Goal: Task Accomplishment & Management: Manage account settings

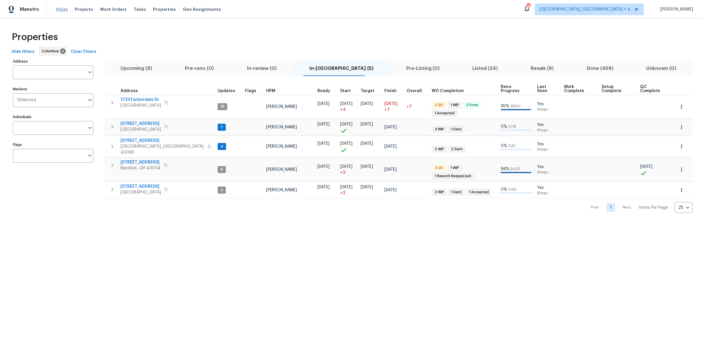
click at [61, 9] on span "Visits" at bounding box center [62, 9] width 12 height 6
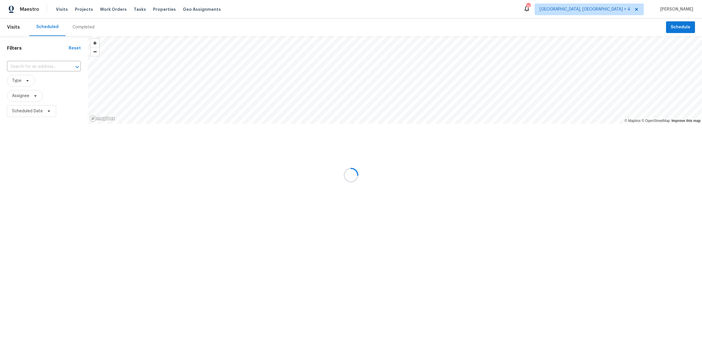
click at [82, 27] on div "Completed" at bounding box center [84, 27] width 22 height 6
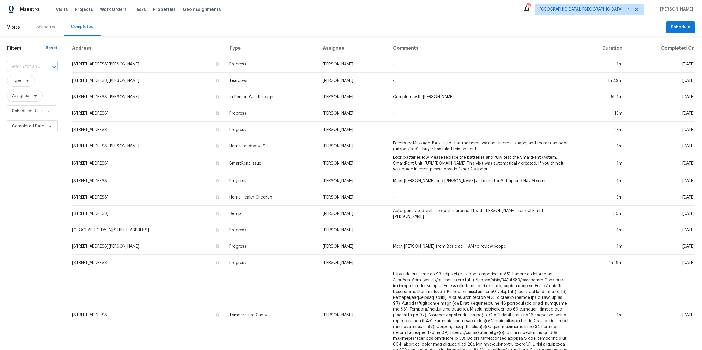
click at [44, 66] on div at bounding box center [49, 67] width 15 height 8
type input "l"
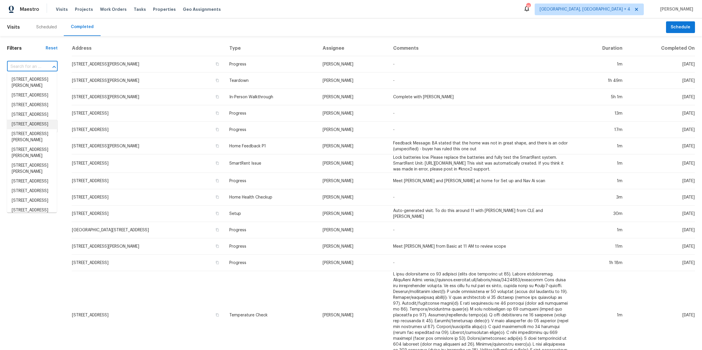
click at [33, 251] on div "Filters Reset ​ Type Assignee Scheduled Date Completed Date" at bounding box center [32, 256] width 65 height 440
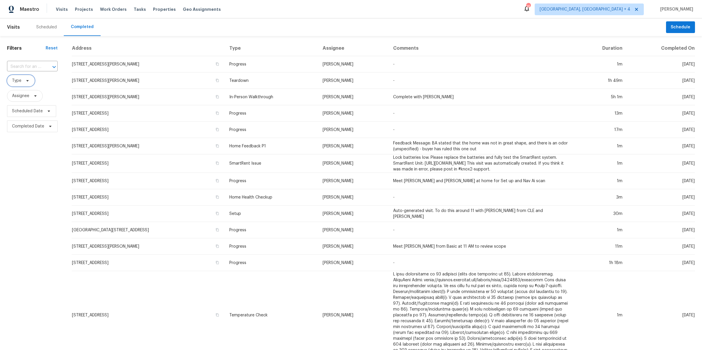
click at [23, 82] on span at bounding box center [26, 80] width 6 height 5
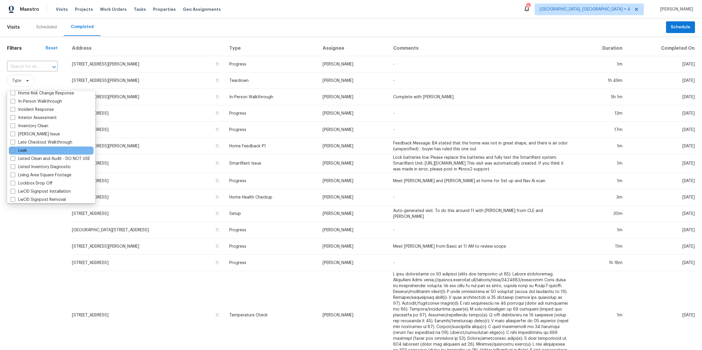
scroll to position [226, 0]
click at [21, 162] on label "Listed Inventory Diagnostic" at bounding box center [41, 165] width 60 height 6
click at [14, 162] on input "Listed Inventory Diagnostic" at bounding box center [13, 164] width 4 height 4
checkbox input "true"
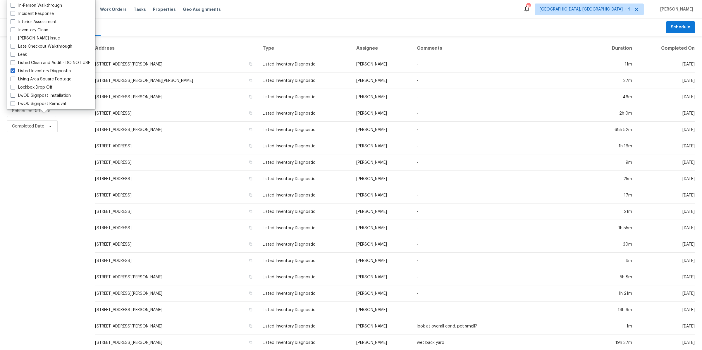
click at [35, 193] on div "Filters Reset ​ Listed Inventory Diagnostic Assignee Scheduled Date Completed D…" at bounding box center [44, 217] width 88 height 363
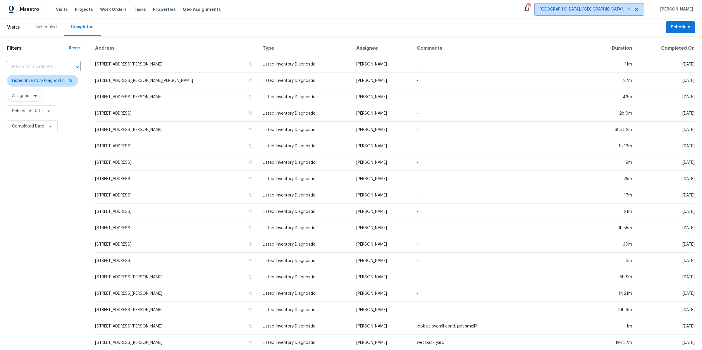
click at [617, 10] on span "[GEOGRAPHIC_DATA], [GEOGRAPHIC_DATA] + 4" at bounding box center [585, 9] width 91 height 6
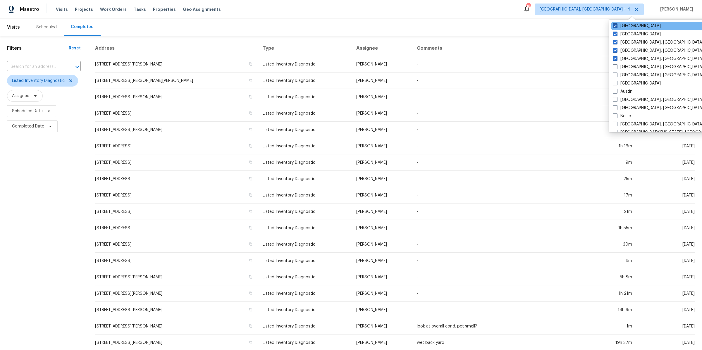
click at [616, 27] on span at bounding box center [615, 25] width 5 height 5
click at [616, 27] on input "St Louis" at bounding box center [615, 25] width 4 height 4
checkbox input "false"
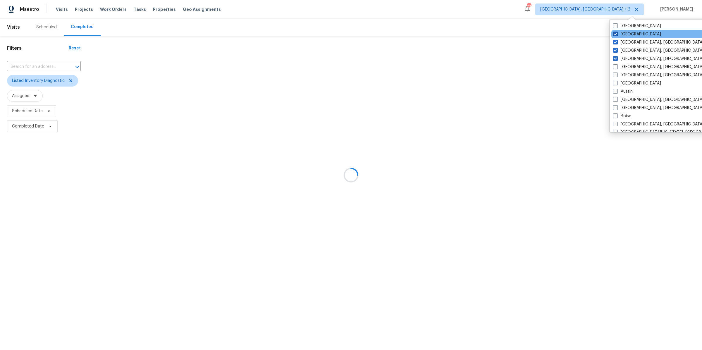
click at [616, 33] on span at bounding box center [615, 34] width 5 height 5
click at [616, 33] on input "Minneapolis" at bounding box center [615, 33] width 4 height 4
checkbox input "false"
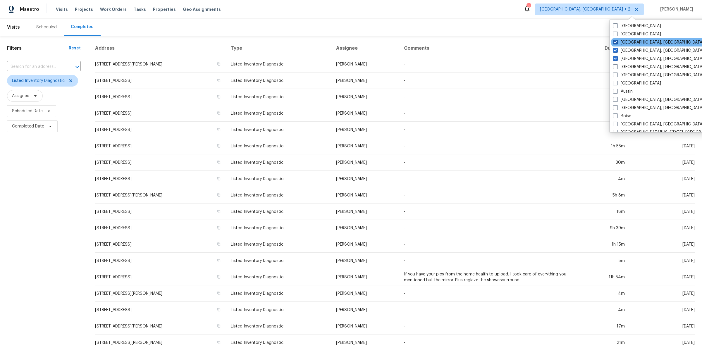
click at [616, 39] on label "Detroit, MI" at bounding box center [658, 42] width 91 height 6
click at [616, 39] on input "Detroit, MI" at bounding box center [615, 41] width 4 height 4
checkbox input "false"
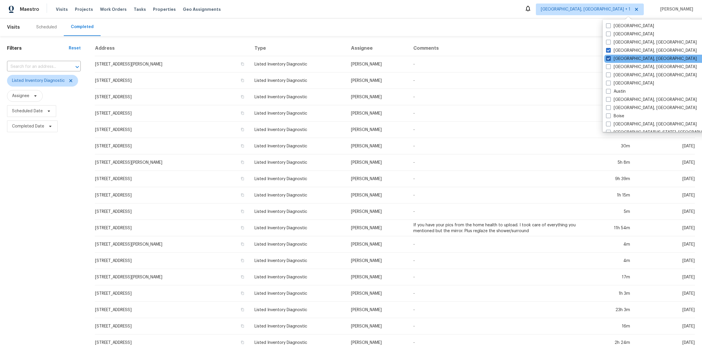
click at [610, 58] on span at bounding box center [608, 58] width 5 height 5
click at [610, 58] on input "Cleveland, OH" at bounding box center [608, 58] width 4 height 4
checkbox input "false"
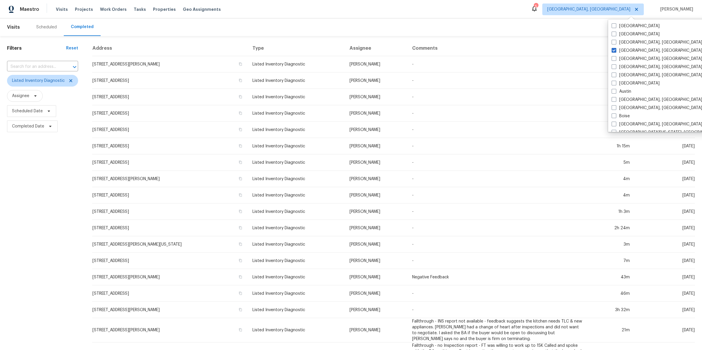
click at [61, 160] on div "Filters Reset ​ Listed Inventory Diagnostic Assignee Scheduled Date Completed D…" at bounding box center [42, 228] width 85 height 385
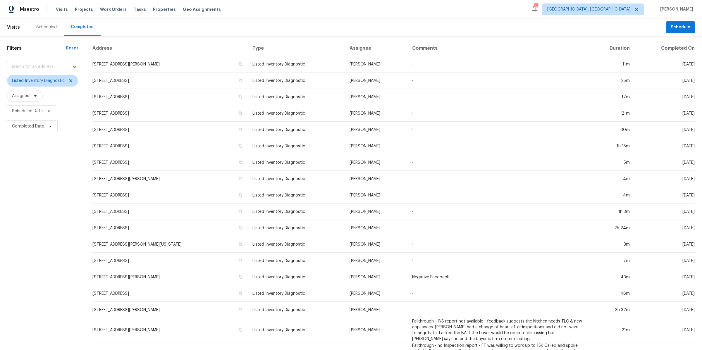
click at [49, 64] on input "text" at bounding box center [34, 66] width 55 height 9
type input "centennia"
click at [50, 94] on li "6775 Centennial Dr, Reynoldsburg, OH 43068" at bounding box center [42, 90] width 70 height 10
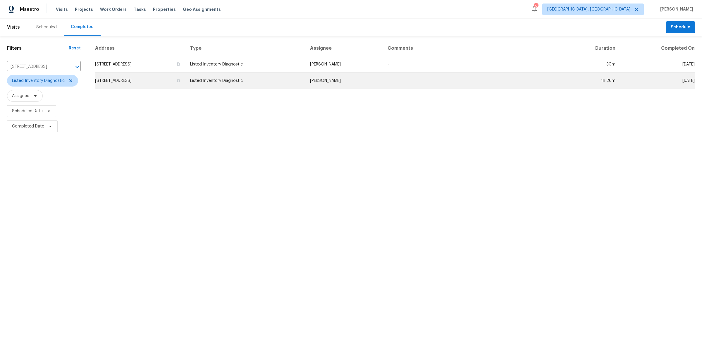
click at [174, 84] on td "6775 Centennial Dr, Reynoldsburg, OH 43068" at bounding box center [140, 81] width 91 height 16
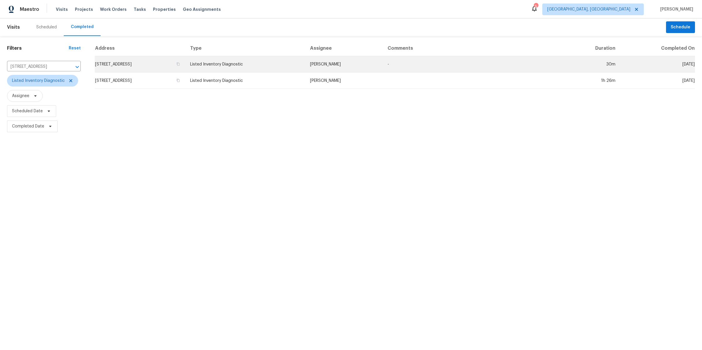
click at [168, 64] on td "6775 Centennial Dr, Reynoldsburg, OH 43068" at bounding box center [140, 64] width 91 height 16
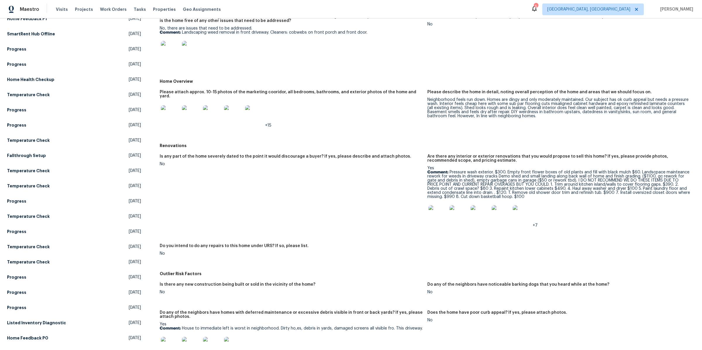
scroll to position [92, 0]
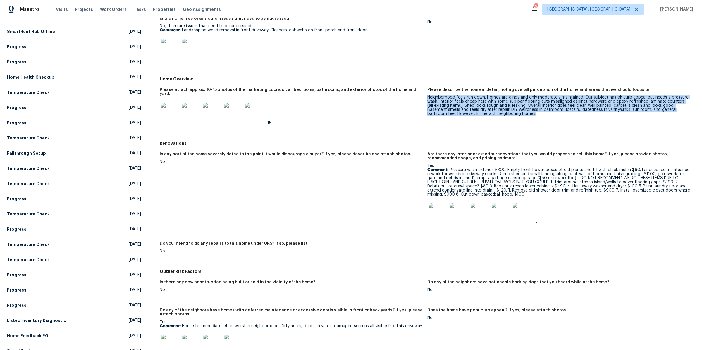
drag, startPoint x: 428, startPoint y: 95, endPoint x: 539, endPoint y: 118, distance: 113.7
click at [539, 118] on figure "Please describe the home in detail, noting overall perception of the home and a…" at bounding box center [561, 111] width 268 height 47
click at [539, 117] on figure "Please describe the home in detail, noting overall perception of the home and a…" at bounding box center [561, 111] width 268 height 47
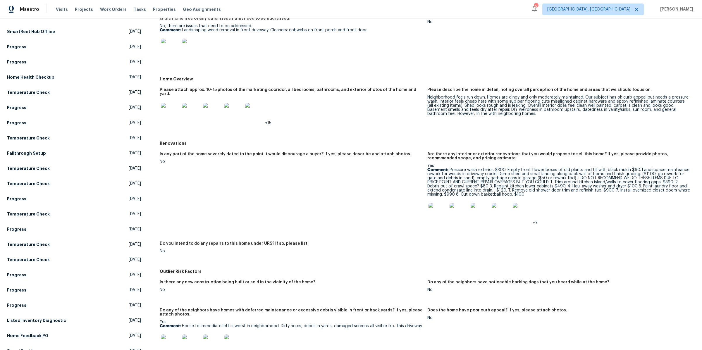
scroll to position [103, 0]
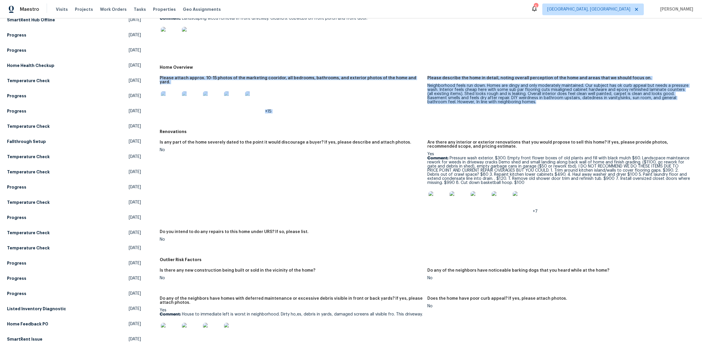
drag, startPoint x: 471, startPoint y: 68, endPoint x: 532, endPoint y: 116, distance: 77.5
click at [532, 116] on div "Home Overview Please attach approx. 10-15 photos of the marketing cooridor, all…" at bounding box center [427, 94] width 535 height 64
click at [532, 116] on figure "Please describe the home in detail, noting overall perception of the home and a…" at bounding box center [561, 99] width 268 height 47
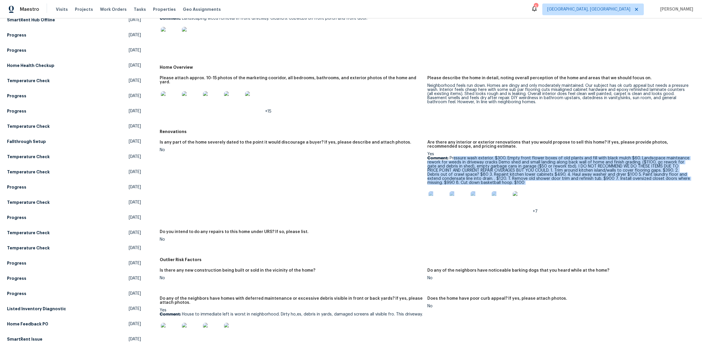
drag, startPoint x: 453, startPoint y: 152, endPoint x: 582, endPoint y: 183, distance: 132.7
click at [582, 183] on div "Yes Comment: Pressure wash exterior. $300. Empty front flower boxes of old plan…" at bounding box center [558, 182] width 263 height 61
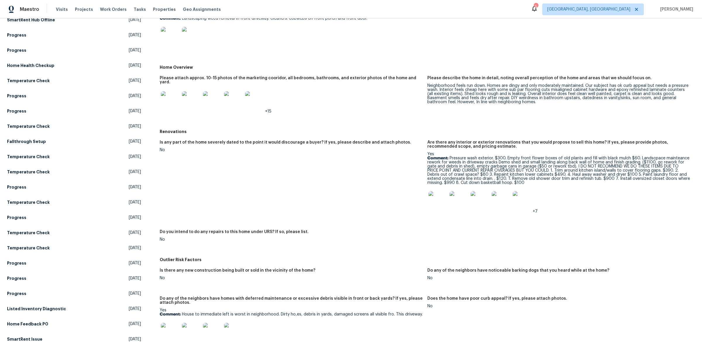
scroll to position [138, 0]
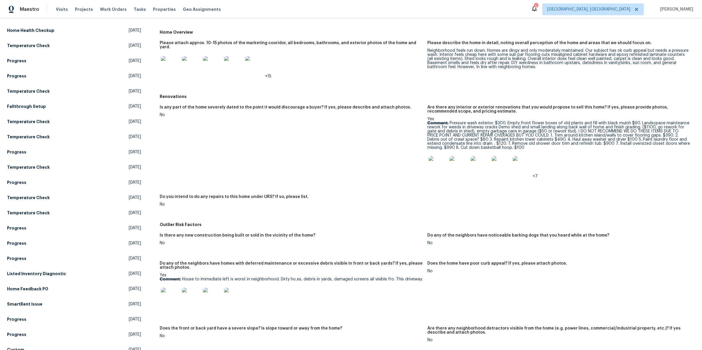
drag, startPoint x: 511, startPoint y: 69, endPoint x: 553, endPoint y: 175, distance: 113.6
click at [552, 174] on div "Maintenance Please do a quick walkthrough of the home. Is the home clean, yards…" at bounding box center [427, 200] width 535 height 499
click at [595, 185] on div "Is any part of the home severely dated to the point it would discourage a buyer…" at bounding box center [427, 161] width 535 height 118
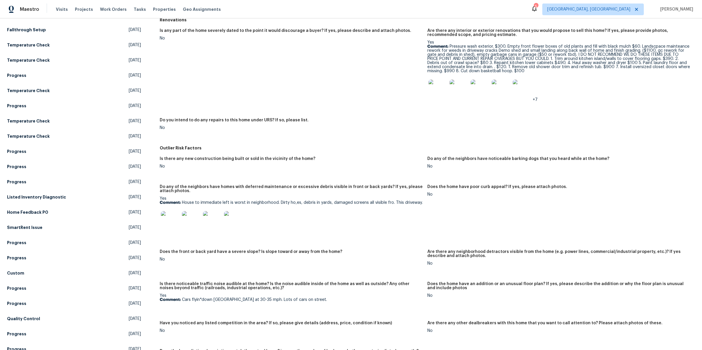
scroll to position [217, 0]
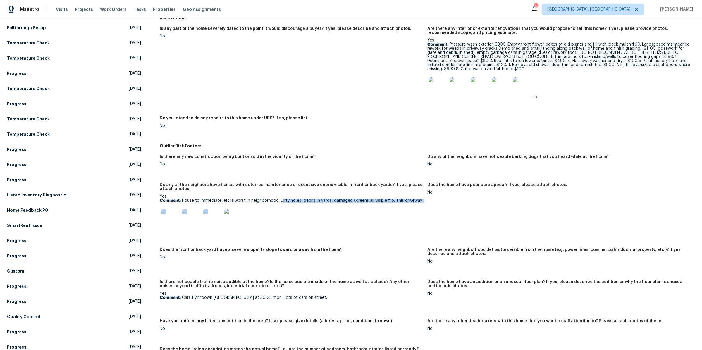
drag, startPoint x: 281, startPoint y: 196, endPoint x: 389, endPoint y: 209, distance: 109.3
click at [392, 209] on div "Yes Comment: House to immediate left is worst in neighborhood. Dirty ho,es, deb…" at bounding box center [291, 213] width 263 height 37
click at [389, 209] on div at bounding box center [291, 219] width 263 height 26
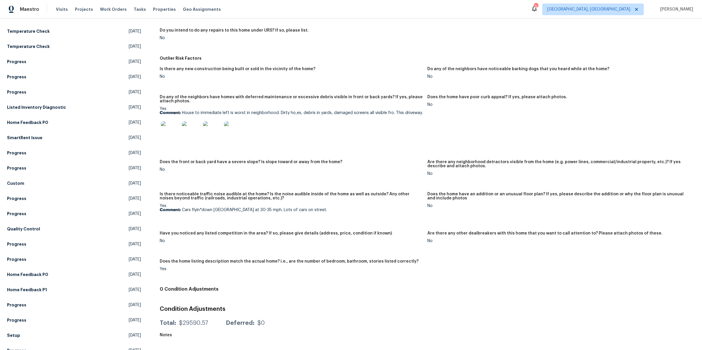
scroll to position [306, 0]
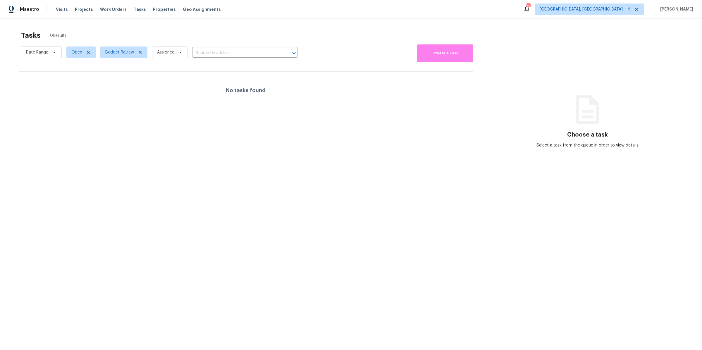
click at [178, 79] on div "No tasks found" at bounding box center [246, 90] width 454 height 37
drag, startPoint x: 185, startPoint y: 8, endPoint x: 195, endPoint y: 32, distance: 26.3
click at [194, 32] on div "Maestro Visits Projects Work Orders Tasks Properties Geo Assignments 35 Detroit…" at bounding box center [351, 175] width 702 height 350
click at [195, 32] on div "Tasks 0 Results" at bounding box center [251, 35] width 461 height 15
drag, startPoint x: 195, startPoint y: 32, endPoint x: 247, endPoint y: 122, distance: 103.6
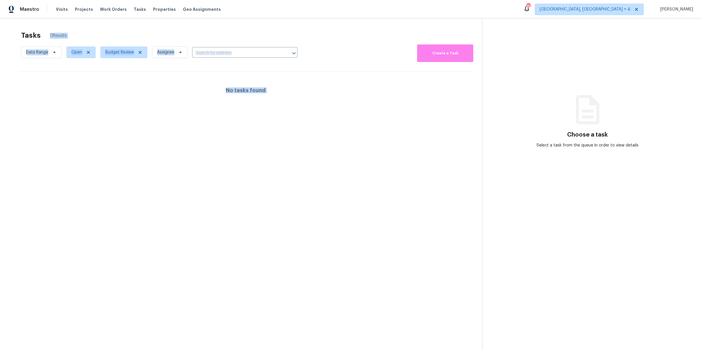
click at [247, 121] on section "Tasks 0 Results Date Range Open Budget Review Assignee ​ Create a Task No tasks…" at bounding box center [245, 198] width 473 height 341
click at [247, 122] on section "Tasks 0 Results Date Range Open Budget Review Assignee ​ Create a Task No tasks…" at bounding box center [245, 198] width 473 height 341
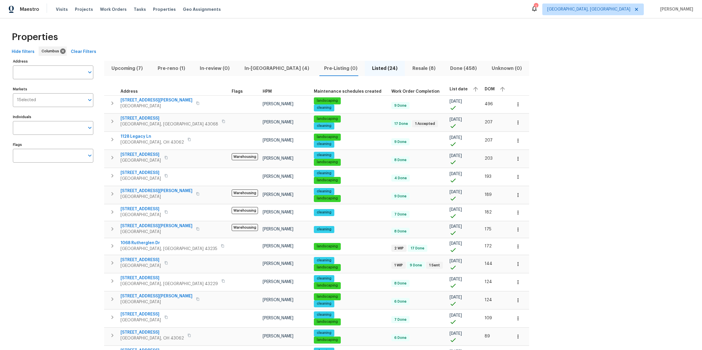
scroll to position [191, 0]
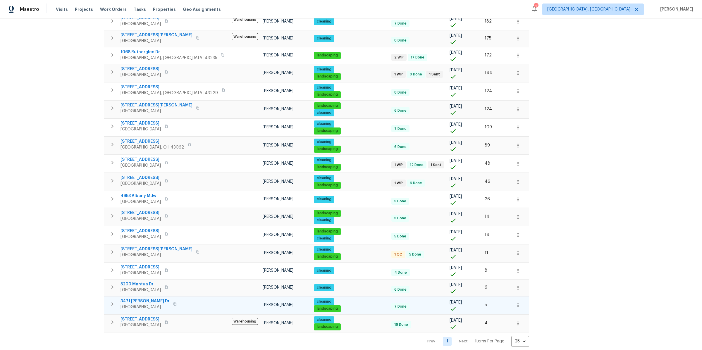
click at [133, 298] on span "3471 [PERSON_NAME] Dr" at bounding box center [145, 301] width 49 height 6
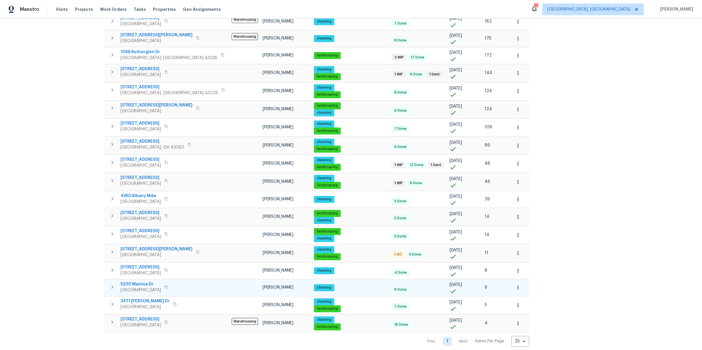
click at [127, 281] on span "5200 Mantua Dr" at bounding box center [141, 284] width 40 height 6
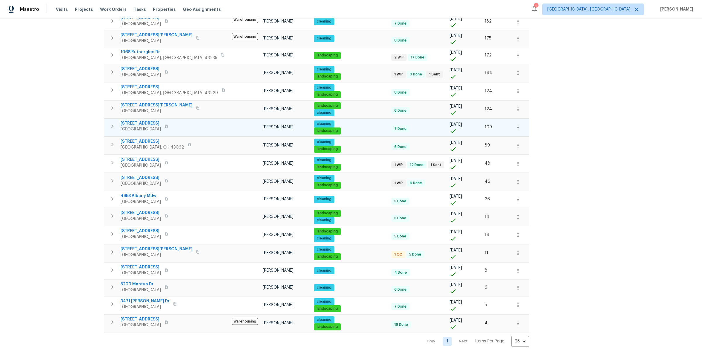
scroll to position [0, 0]
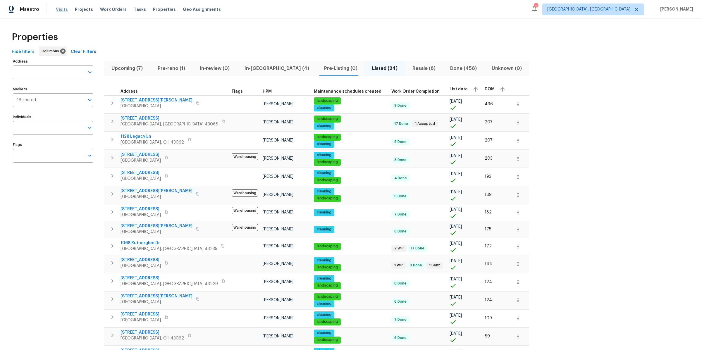
click at [59, 8] on span "Visits" at bounding box center [62, 9] width 12 height 6
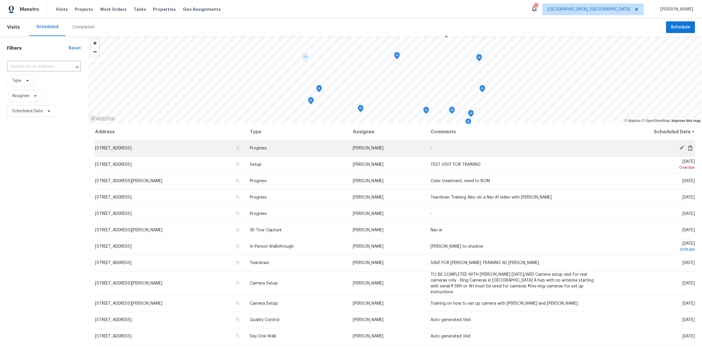
click at [689, 149] on icon at bounding box center [690, 147] width 5 height 5
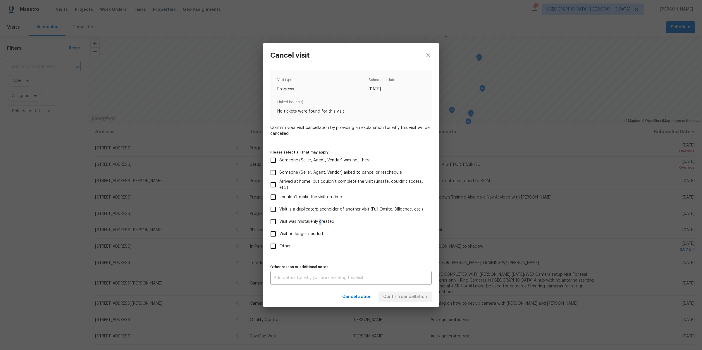
click at [319, 223] on span "Visit was mistakenly created" at bounding box center [306, 222] width 55 height 6
click at [273, 223] on input "Visit was mistakenly created" at bounding box center [273, 222] width 12 height 12
checkbox input "true"
click at [416, 298] on span "Confirm cancellation" at bounding box center [405, 296] width 44 height 7
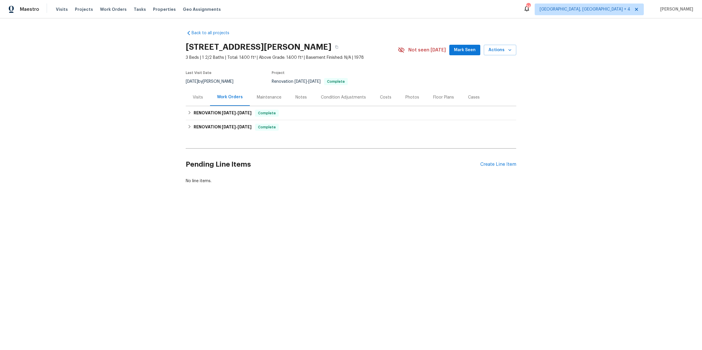
click at [410, 94] on div "Photos" at bounding box center [412, 97] width 28 height 17
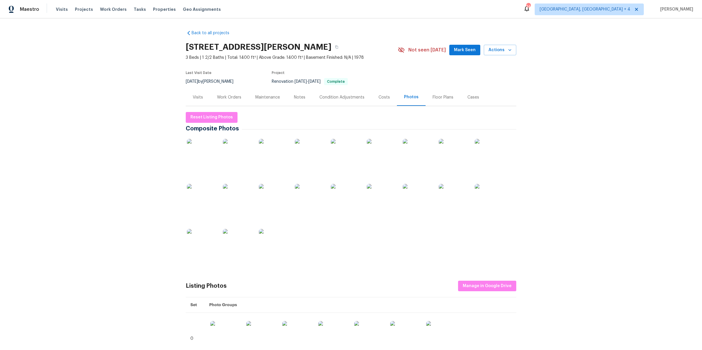
click at [199, 152] on img at bounding box center [201, 153] width 29 height 29
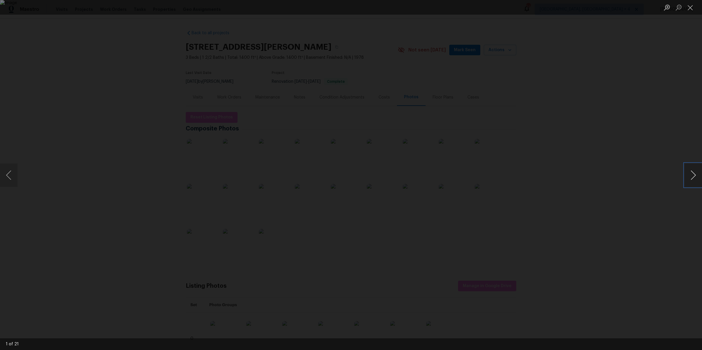
click at [689, 177] on button "Next image" at bounding box center [693, 175] width 18 height 23
drag, startPoint x: 689, startPoint y: 177, endPoint x: 480, endPoint y: 218, distance: 212.9
click at [480, 218] on div "2 of 21" at bounding box center [351, 175] width 702 height 350
click at [574, 165] on div "Lightbox" at bounding box center [351, 175] width 702 height 350
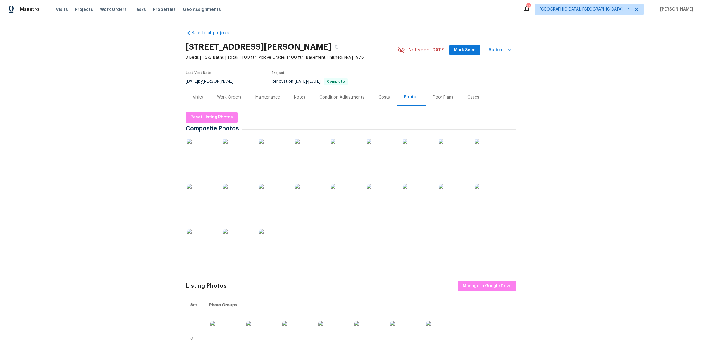
click at [388, 157] on img at bounding box center [381, 153] width 29 height 29
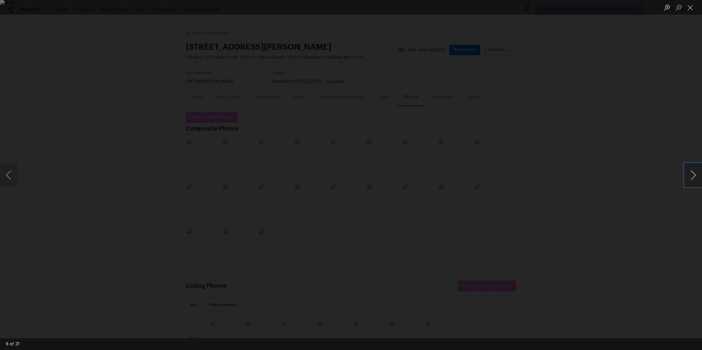
click at [689, 176] on button "Next image" at bounding box center [693, 175] width 18 height 23
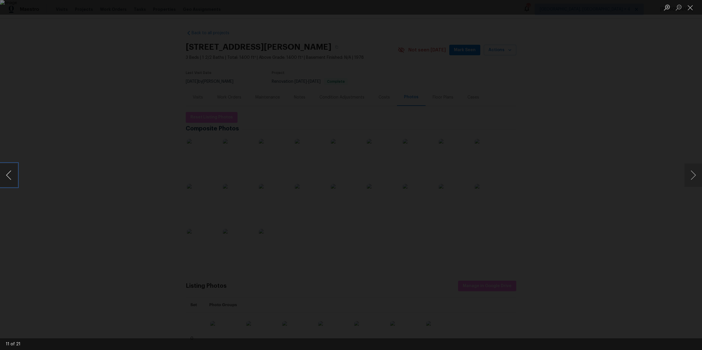
click at [10, 176] on button "Previous image" at bounding box center [9, 175] width 18 height 23
click at [691, 176] on button "Next image" at bounding box center [693, 175] width 18 height 23
click at [688, 173] on button "Next image" at bounding box center [693, 175] width 18 height 23
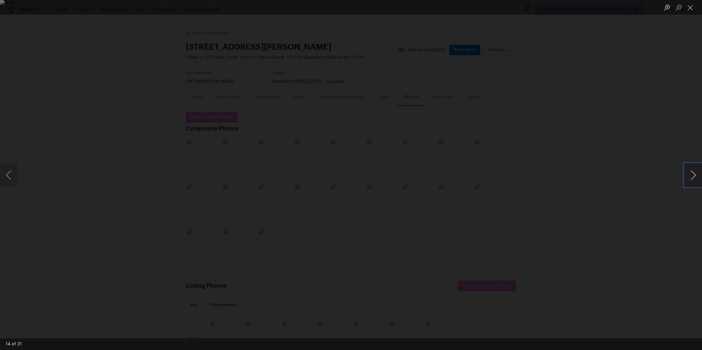
click at [688, 173] on button "Next image" at bounding box center [693, 175] width 18 height 23
click at [8, 175] on button "Previous image" at bounding box center [9, 175] width 18 height 23
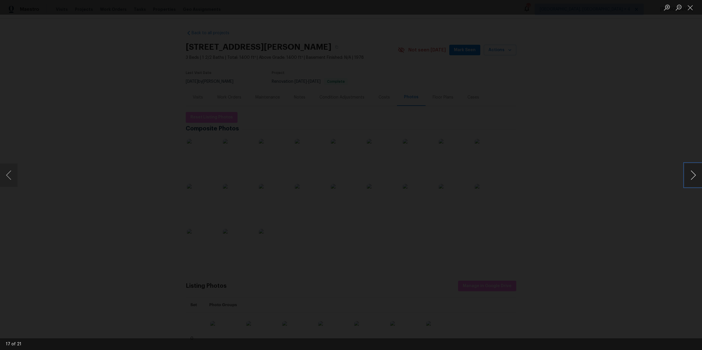
click at [689, 177] on button "Next image" at bounding box center [693, 175] width 18 height 23
click at [625, 177] on div "Lightbox" at bounding box center [351, 175] width 702 height 350
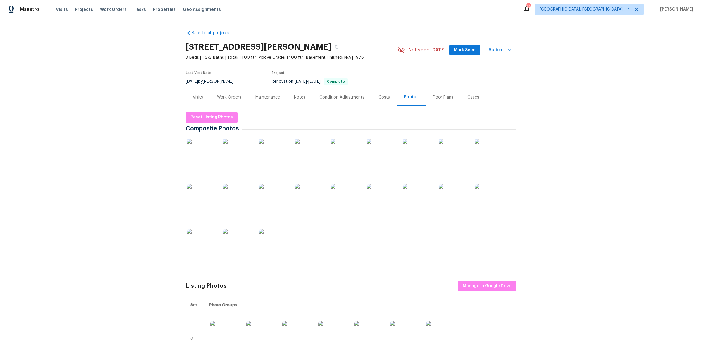
click at [297, 96] on div "Notes" at bounding box center [299, 97] width 11 height 6
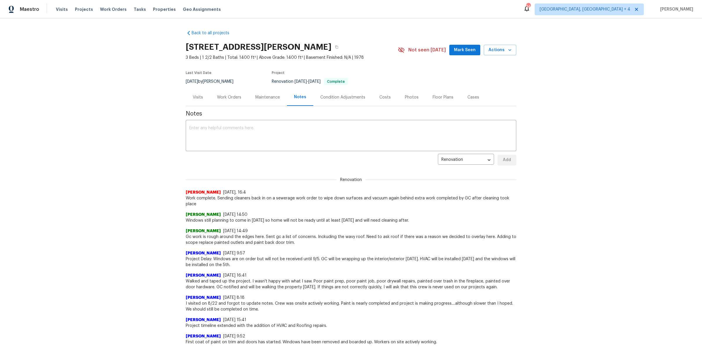
click at [190, 97] on div "Visits" at bounding box center [198, 97] width 24 height 17
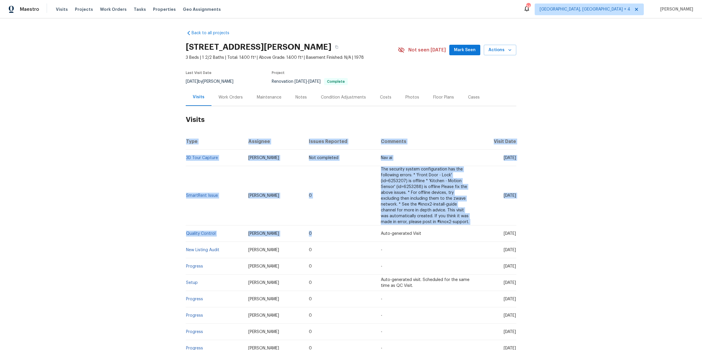
drag, startPoint x: 271, startPoint y: 130, endPoint x: 317, endPoint y: 240, distance: 119.5
click at [317, 240] on section "Visits Type Assignee Issues Reported Comments Visit Date 3D Tour Capture Michae…" at bounding box center [351, 281] width 331 height 351
click at [111, 192] on div "Back to all projects 3471 Marlin Dr, Columbus, OH 43232 3 Beds | 1 2/2 Baths | …" at bounding box center [351, 184] width 702 height 332
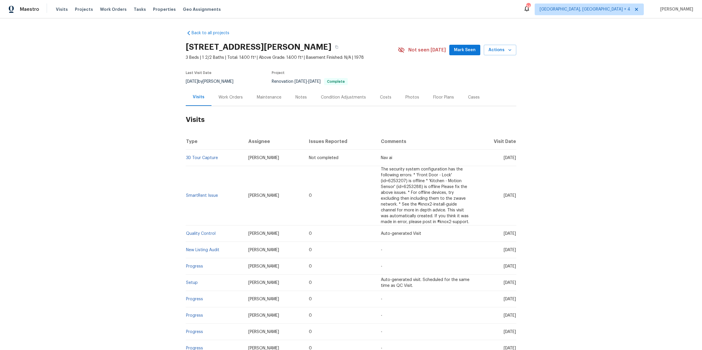
click at [297, 94] on div "Notes" at bounding box center [300, 97] width 25 height 17
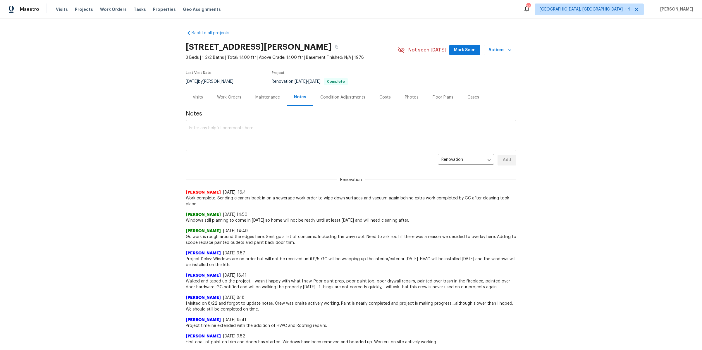
click at [227, 97] on div "Work Orders" at bounding box center [229, 97] width 24 height 6
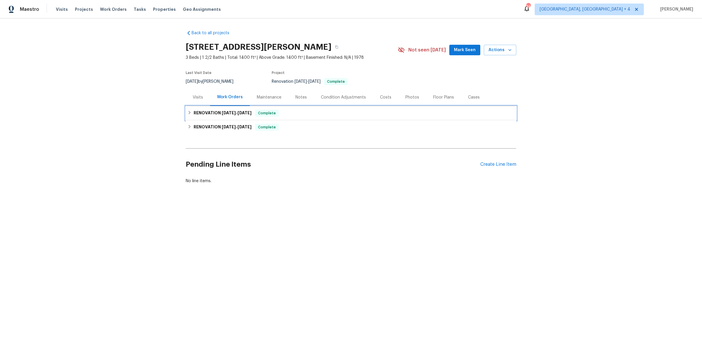
click at [228, 113] on span "9/8/25" at bounding box center [229, 113] width 14 height 4
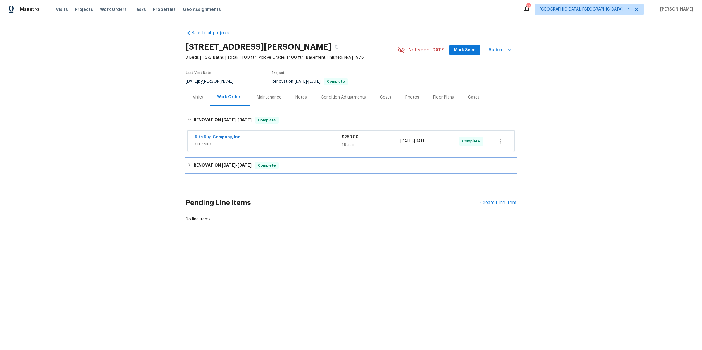
click at [233, 164] on span "8/12/25" at bounding box center [229, 165] width 14 height 4
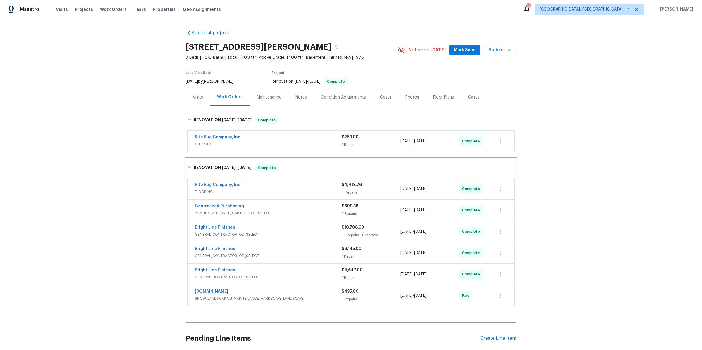
click at [233, 164] on h6 "RENOVATION 8/12/25 - 9/5/25" at bounding box center [223, 167] width 58 height 7
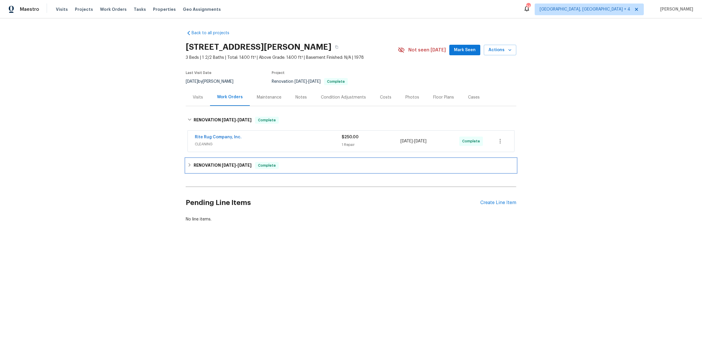
click at [257, 166] on span "Complete" at bounding box center [267, 166] width 23 height 6
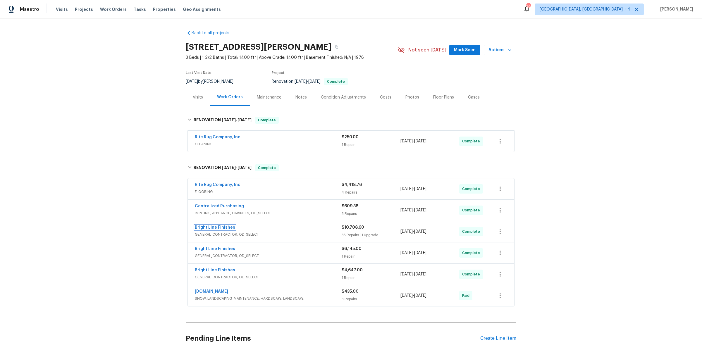
click at [211, 227] on link "Bright Line Finishes" at bounding box center [215, 228] width 40 height 4
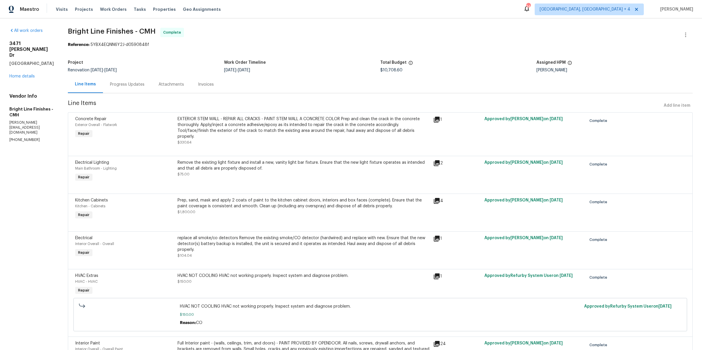
click at [120, 84] on div "Progress Updates" at bounding box center [127, 85] width 35 height 6
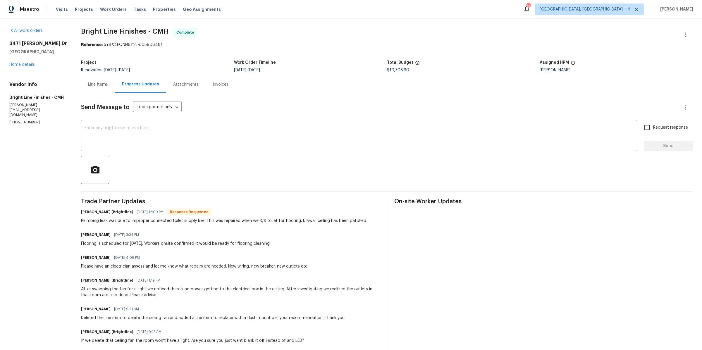
drag, startPoint x: 74, startPoint y: 123, endPoint x: 180, endPoint y: 313, distance: 217.7
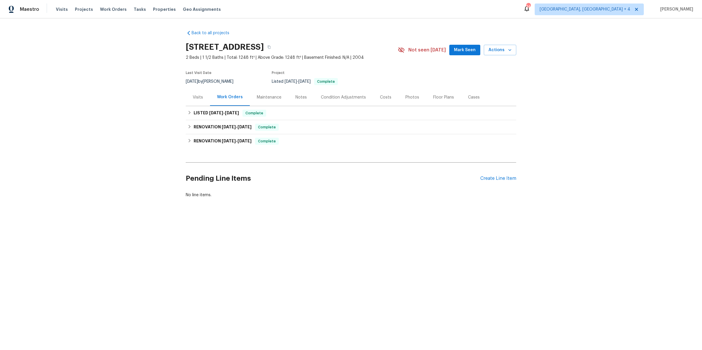
click at [409, 97] on div "Photos" at bounding box center [412, 97] width 14 height 6
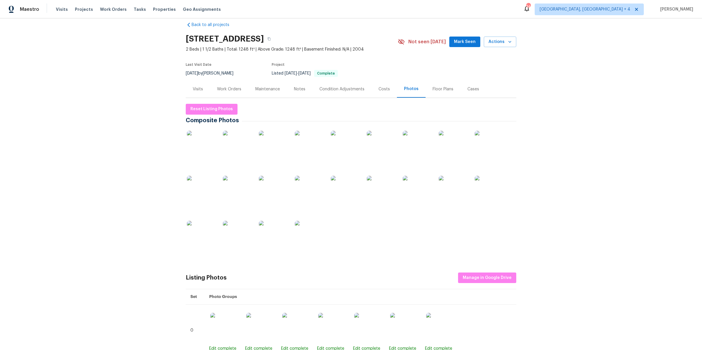
scroll to position [11, 0]
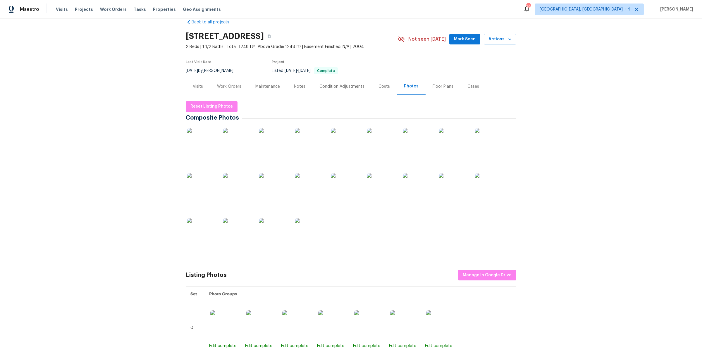
click at [215, 145] on img at bounding box center [201, 142] width 29 height 29
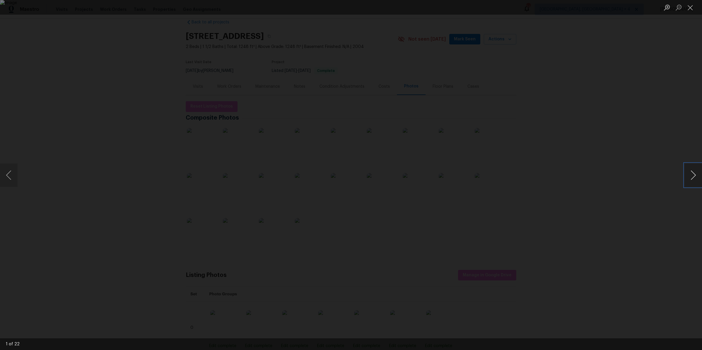
click at [699, 178] on button "Next image" at bounding box center [693, 175] width 18 height 23
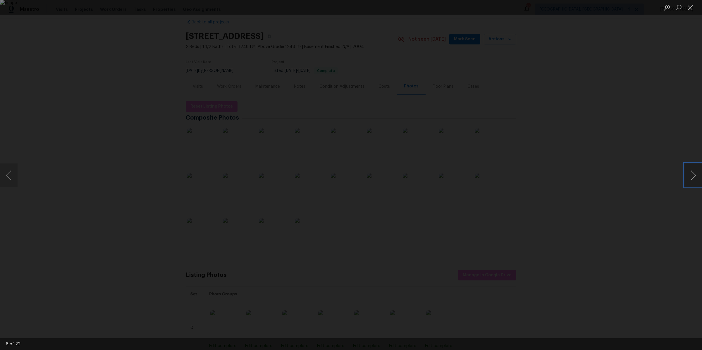
click at [699, 178] on button "Next image" at bounding box center [693, 175] width 18 height 23
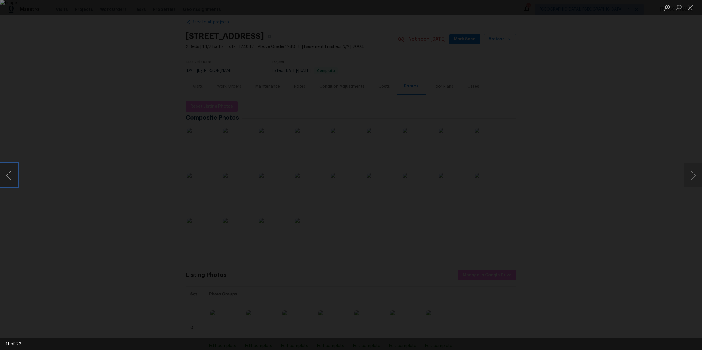
click at [3, 175] on button "Previous image" at bounding box center [9, 175] width 18 height 23
click at [593, 124] on div "Lightbox" at bounding box center [351, 175] width 702 height 350
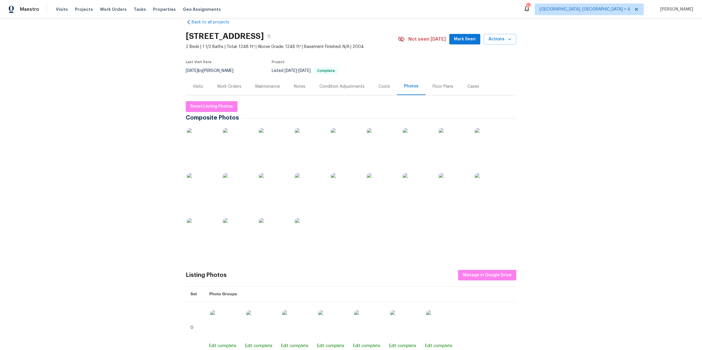
click at [336, 191] on img at bounding box center [345, 187] width 29 height 29
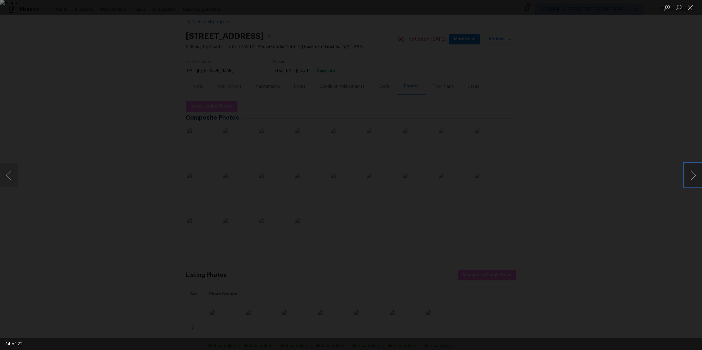
click at [699, 175] on button "Next image" at bounding box center [693, 175] width 18 height 23
click at [11, 171] on button "Previous image" at bounding box center [9, 175] width 18 height 23
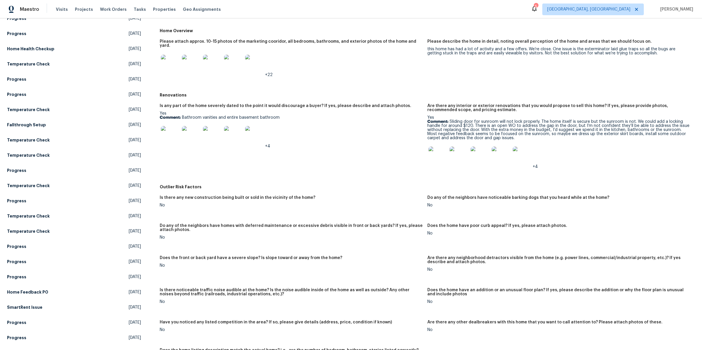
scroll to position [137, 0]
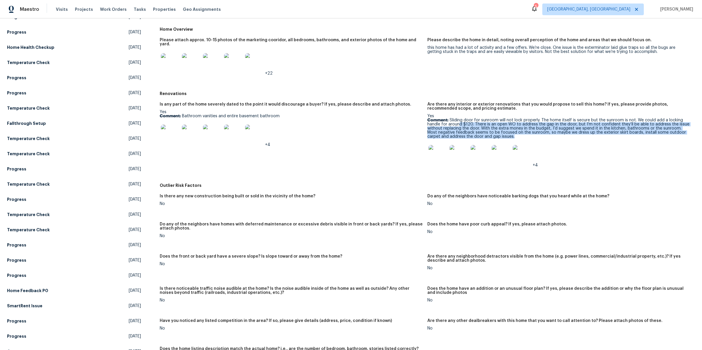
drag, startPoint x: 460, startPoint y: 116, endPoint x: 496, endPoint y: 128, distance: 37.8
click at [495, 128] on p "Comment: Sliding door for sunroom will not lock properly. The home itself is se…" at bounding box center [558, 128] width 263 height 20
click at [496, 128] on p "Comment: Sliding door for sunroom will not lock properly. The home itself is se…" at bounding box center [558, 128] width 263 height 20
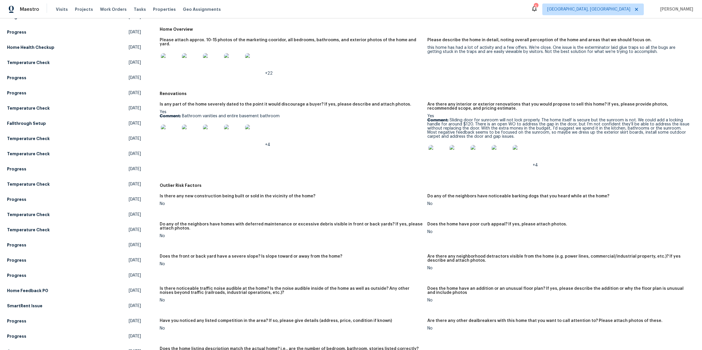
click at [440, 149] on img at bounding box center [438, 154] width 19 height 19
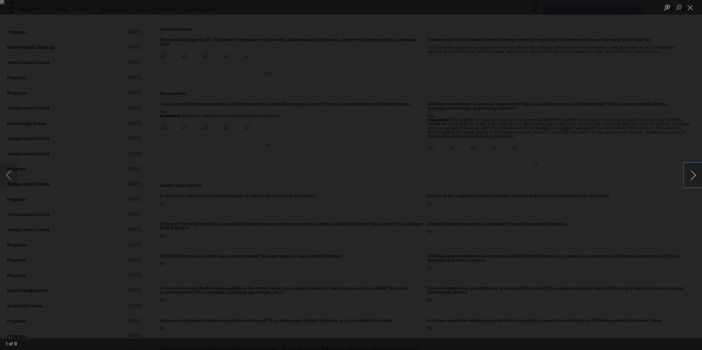
click at [561, 176] on button "Next image" at bounding box center [693, 175] width 18 height 23
click at [561, 163] on div "Lightbox" at bounding box center [351, 175] width 702 height 350
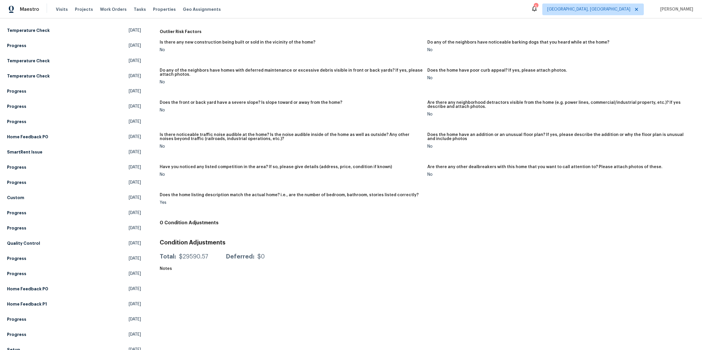
scroll to position [0, 0]
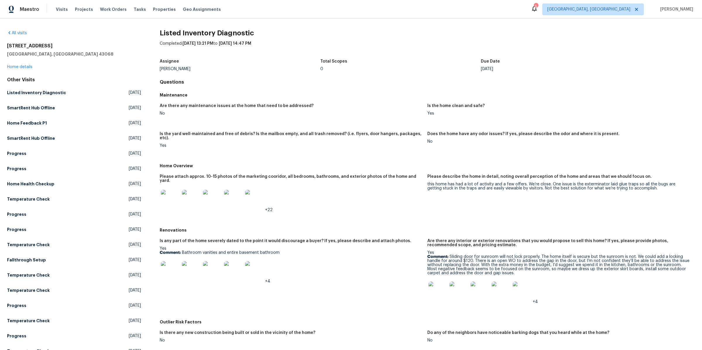
click at [164, 193] on img at bounding box center [170, 199] width 19 height 19
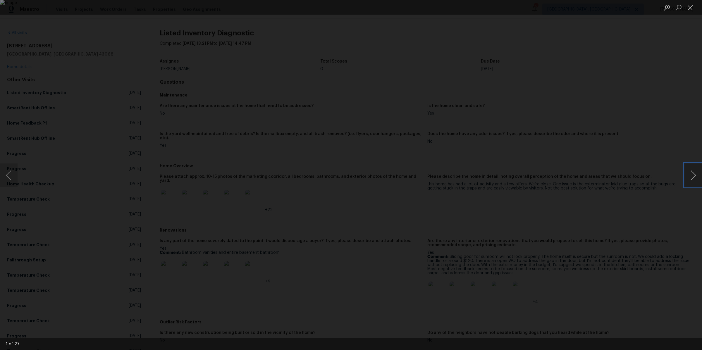
click at [561, 178] on button "Next image" at bounding box center [693, 175] width 18 height 23
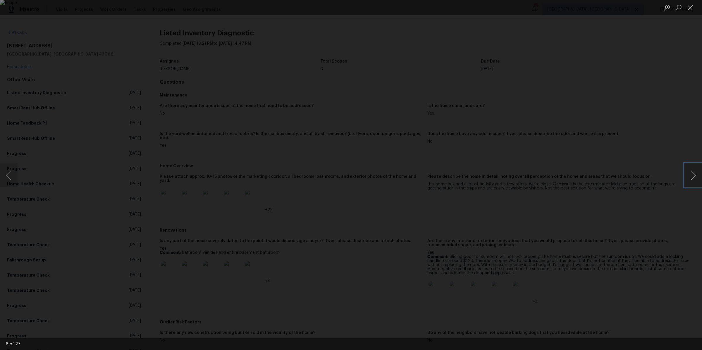
click at [561, 178] on button "Next image" at bounding box center [693, 175] width 18 height 23
click at [8, 175] on button "Previous image" at bounding box center [9, 175] width 18 height 23
click at [561, 174] on button "Next image" at bounding box center [693, 175] width 18 height 23
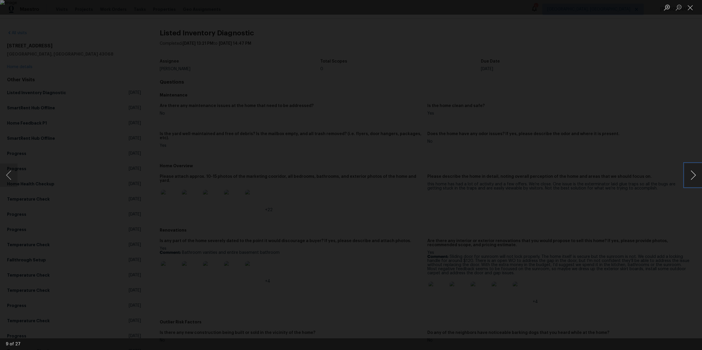
click at [561, 174] on button "Next image" at bounding box center [693, 175] width 18 height 23
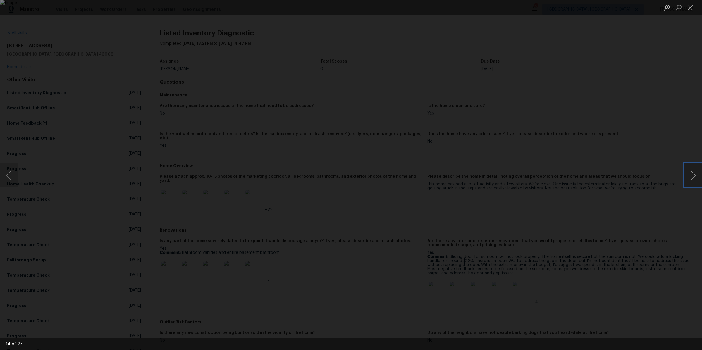
click at [561, 174] on button "Next image" at bounding box center [693, 175] width 18 height 23
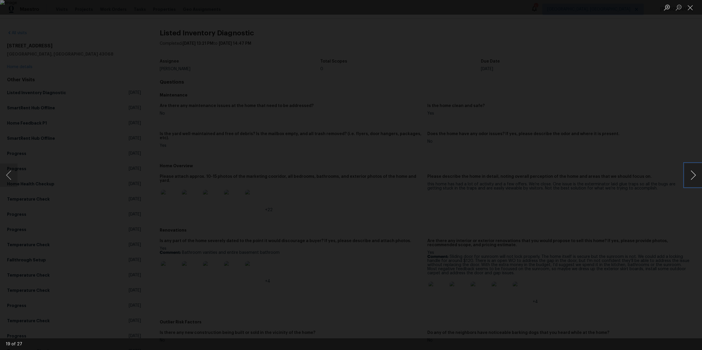
click at [561, 174] on button "Next image" at bounding box center [693, 175] width 18 height 23
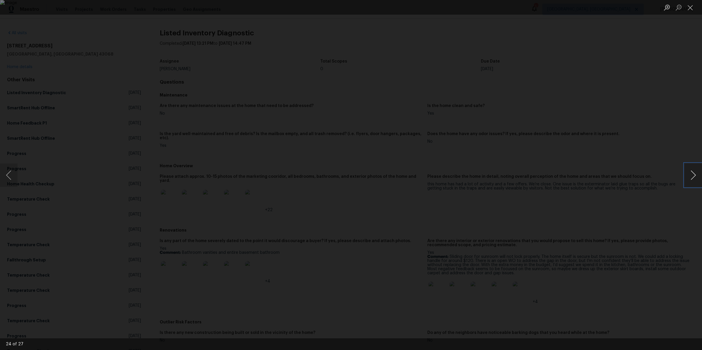
click at [561, 174] on button "Next image" at bounding box center [693, 175] width 18 height 23
click at [561, 158] on div "Lightbox" at bounding box center [351, 175] width 702 height 350
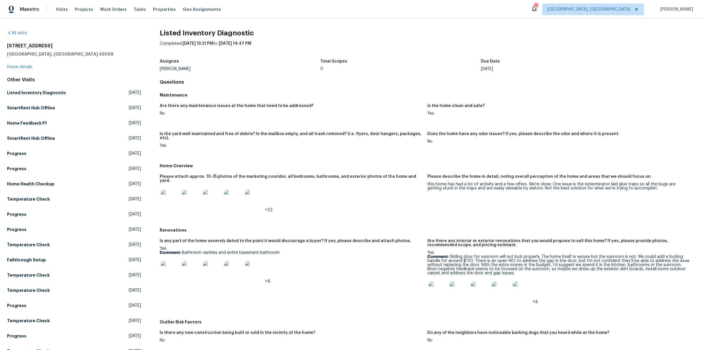
scroll to position [1, 0]
click at [173, 261] on img at bounding box center [170, 270] width 19 height 19
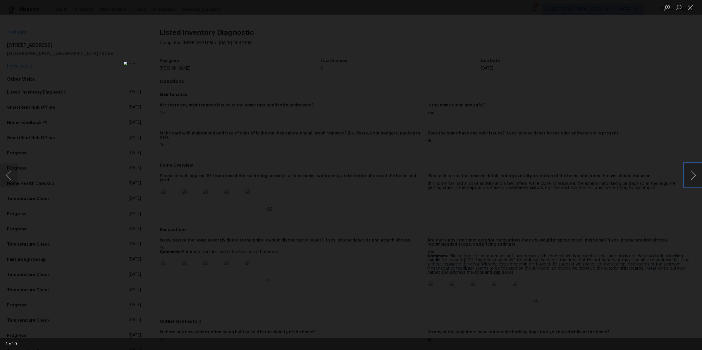
click at [561, 174] on button "Next image" at bounding box center [693, 175] width 18 height 23
click at [476, 23] on div "Lightbox" at bounding box center [351, 175] width 702 height 350
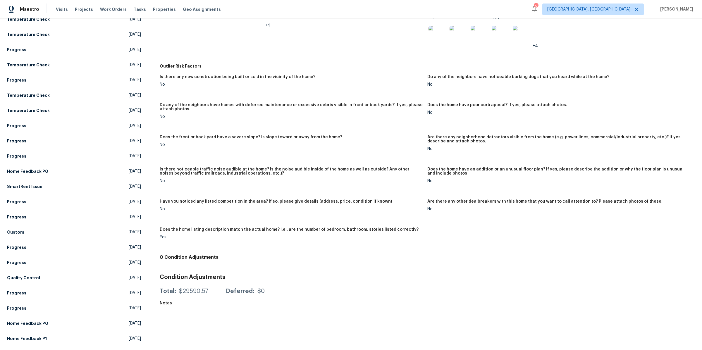
scroll to position [257, 0]
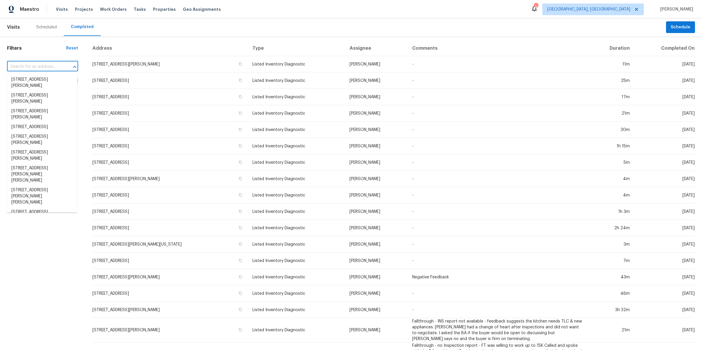
click at [39, 64] on input "text" at bounding box center [34, 66] width 55 height 9
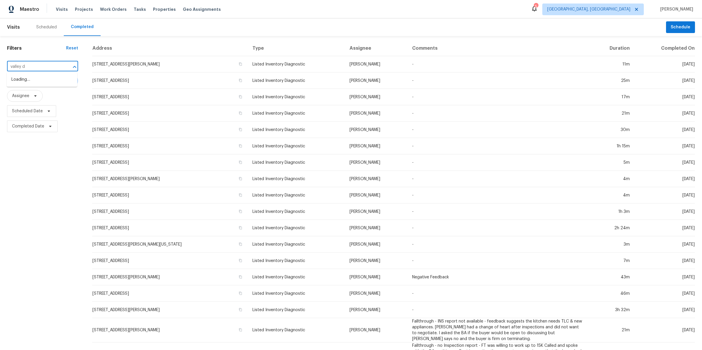
type input "valley dr"
click at [44, 133] on li "1076 Valley Dr, Marysville, OH 43040" at bounding box center [42, 128] width 70 height 10
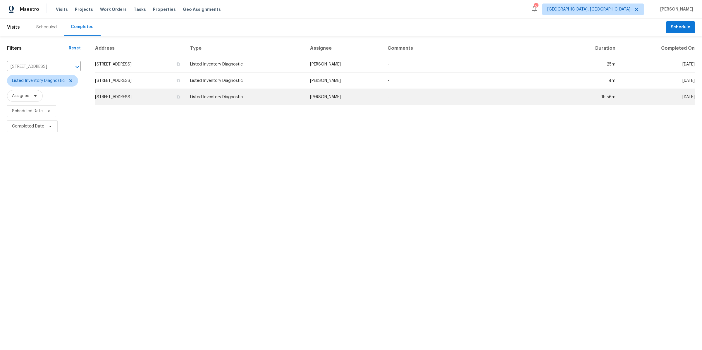
click at [185, 102] on td "1076 Valley Dr, Marysville, OH 43040" at bounding box center [140, 97] width 91 height 16
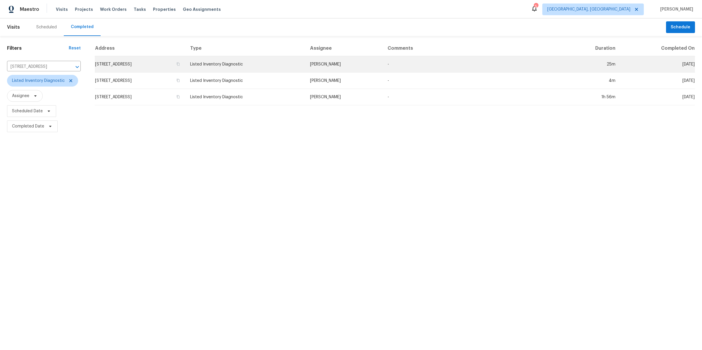
click at [185, 66] on td "1076 Valley Dr, Marysville, OH 43040" at bounding box center [140, 64] width 91 height 16
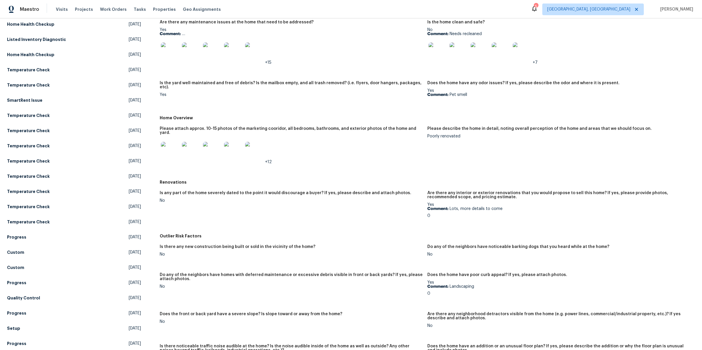
scroll to position [34, 0]
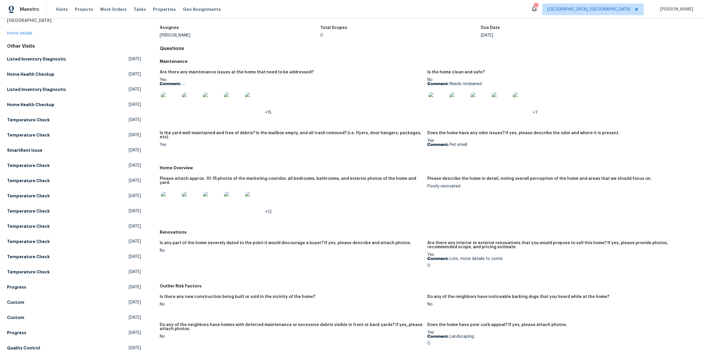
click at [173, 193] on img at bounding box center [170, 201] width 19 height 19
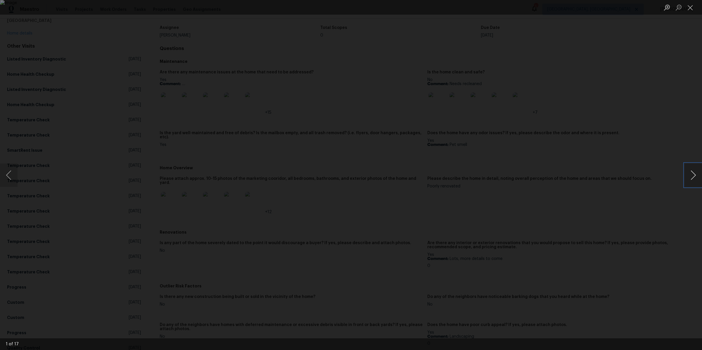
click at [561, 181] on button "Next image" at bounding box center [693, 175] width 18 height 23
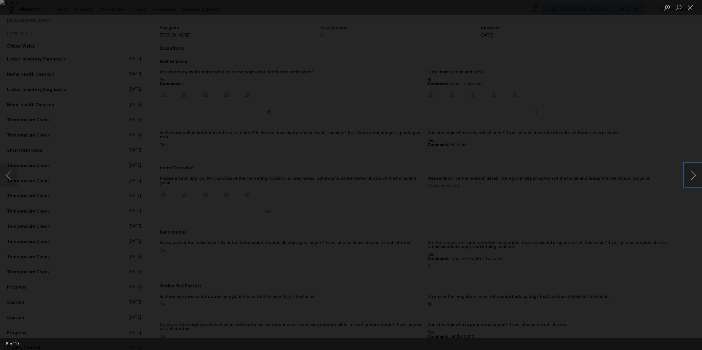
click at [561, 181] on button "Next image" at bounding box center [693, 175] width 18 height 23
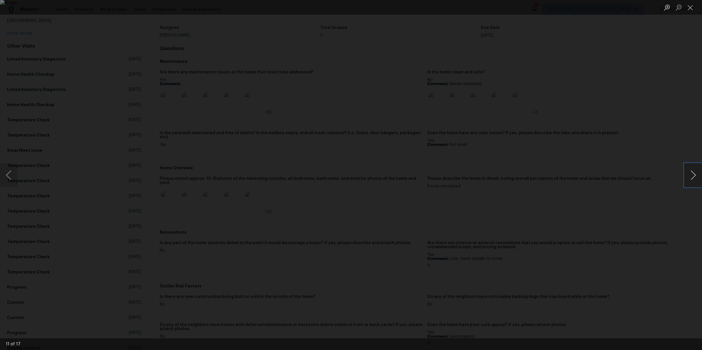
click at [561, 181] on button "Next image" at bounding box center [693, 175] width 18 height 23
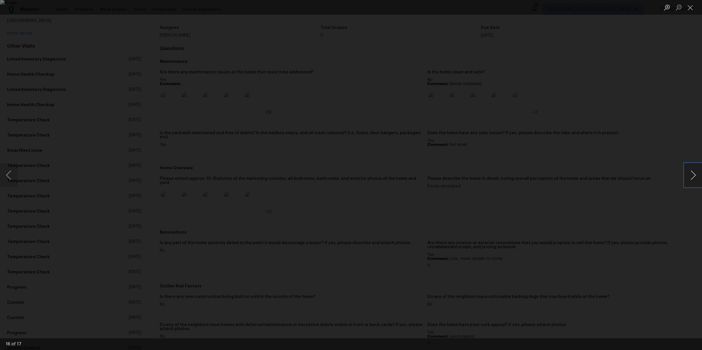
click at [561, 181] on button "Next image" at bounding box center [693, 175] width 18 height 23
click at [561, 170] on div "Lightbox" at bounding box center [351, 175] width 702 height 350
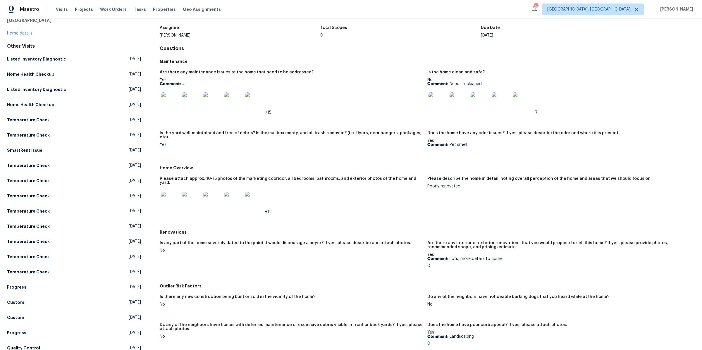
click at [178, 105] on img at bounding box center [170, 101] width 19 height 19
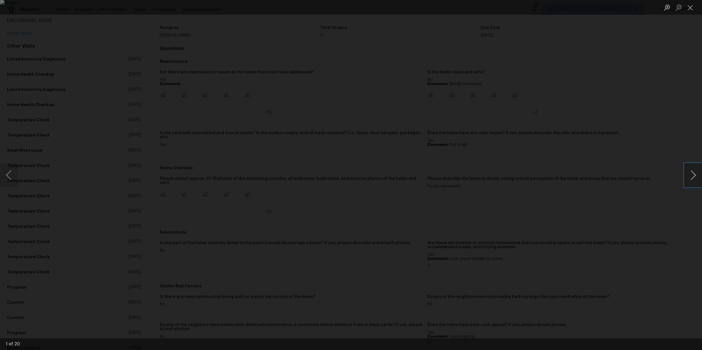
click at [561, 180] on button "Next image" at bounding box center [693, 175] width 18 height 23
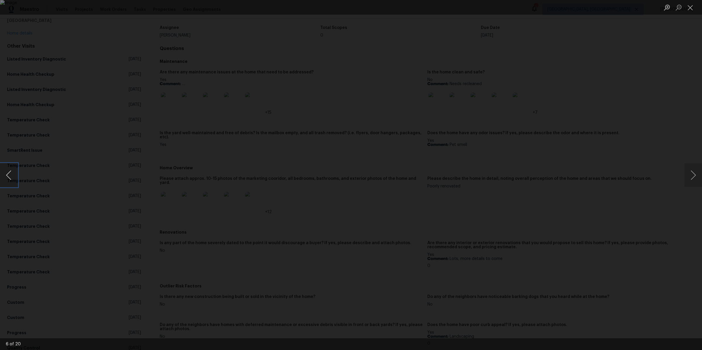
click at [2, 173] on button "Previous image" at bounding box center [9, 175] width 18 height 23
click at [561, 177] on button "Next image" at bounding box center [693, 175] width 18 height 23
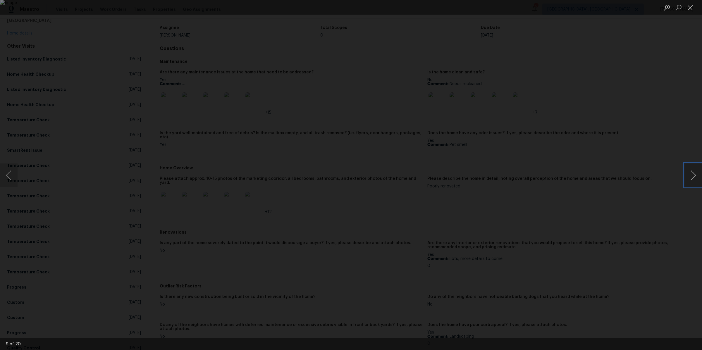
click at [561, 177] on button "Next image" at bounding box center [693, 175] width 18 height 23
click at [561, 154] on div "Lightbox" at bounding box center [351, 175] width 702 height 350
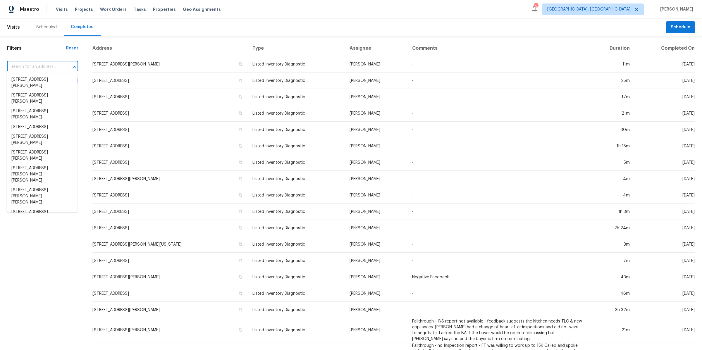
click at [53, 66] on input "text" at bounding box center [34, 66] width 55 height 9
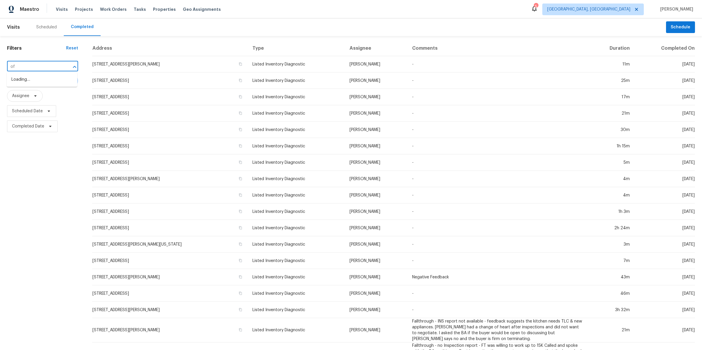
type input "o"
type input "fountain"
click at [59, 94] on li "3692 Fountain Cove Ln, Grove City, OH 43123" at bounding box center [42, 90] width 70 height 10
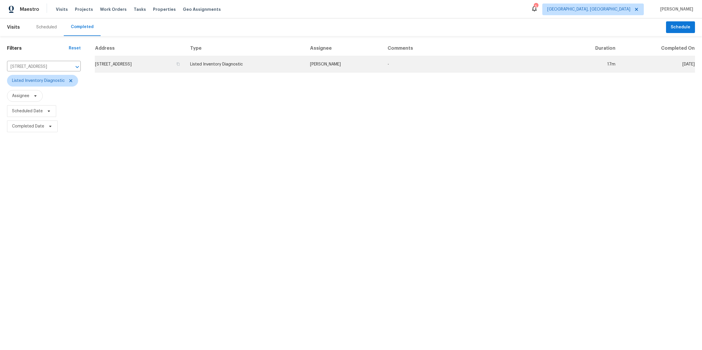
click at [185, 67] on td "3692 Fountain Cove Ln, Grove City, OH 43123" at bounding box center [140, 64] width 91 height 16
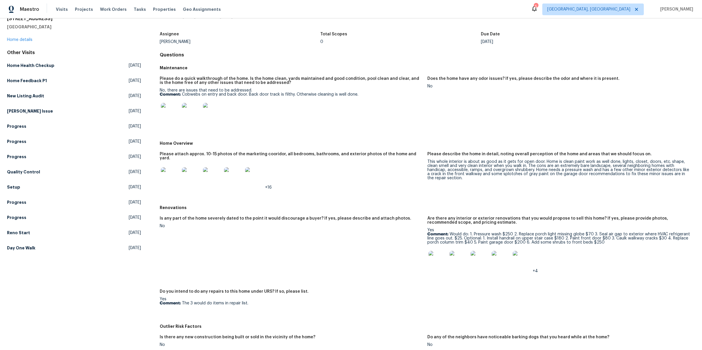
scroll to position [66, 0]
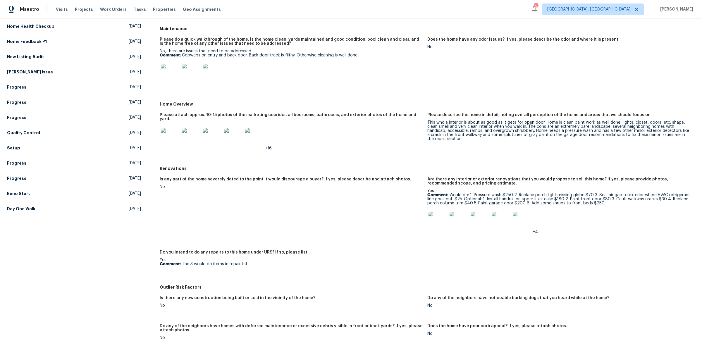
drag, startPoint x: 418, startPoint y: 57, endPoint x: 509, endPoint y: 267, distance: 228.7
click at [506, 268] on div "Maintenance Please do a quick walkthrough of the home. Is the home clean, yards…" at bounding box center [427, 248] width 535 height 450
click at [509, 267] on div "Is any part of the home severely dated to the point it would discourage a buyer…" at bounding box center [427, 228] width 535 height 108
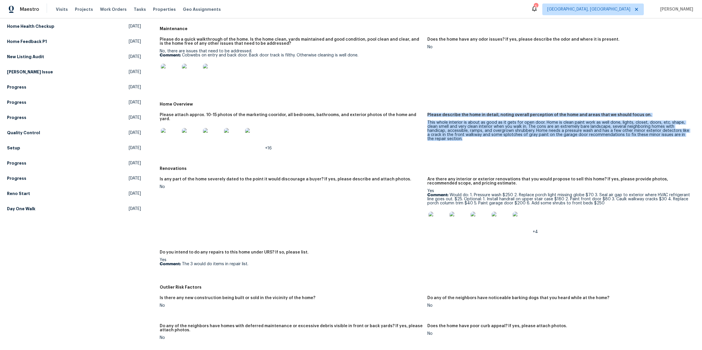
drag, startPoint x: 434, startPoint y: 109, endPoint x: 491, endPoint y: 158, distance: 74.8
click at [491, 158] on div "Please attach approx. 10-15 photos of the marketing cooridor, all bedrooms, bat…" at bounding box center [427, 136] width 535 height 54
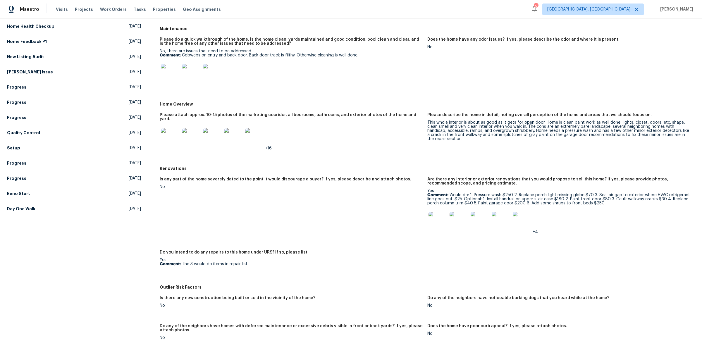
click at [436, 217] on img at bounding box center [438, 221] width 19 height 19
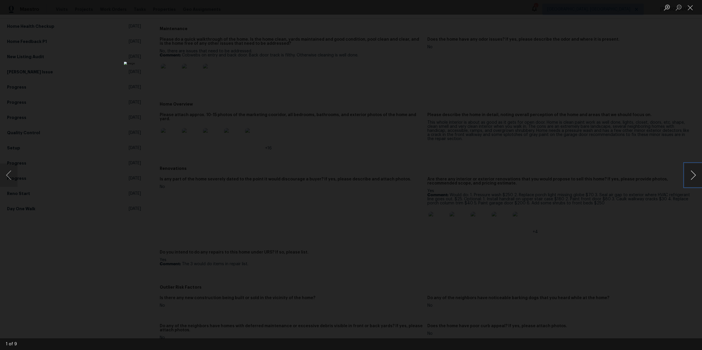
click at [696, 176] on button "Next image" at bounding box center [693, 175] width 18 height 23
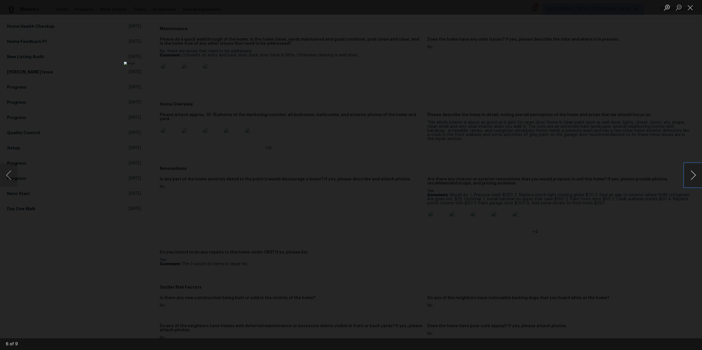
click at [696, 176] on button "Next image" at bounding box center [693, 175] width 18 height 23
click at [634, 165] on div "Lightbox" at bounding box center [351, 175] width 702 height 350
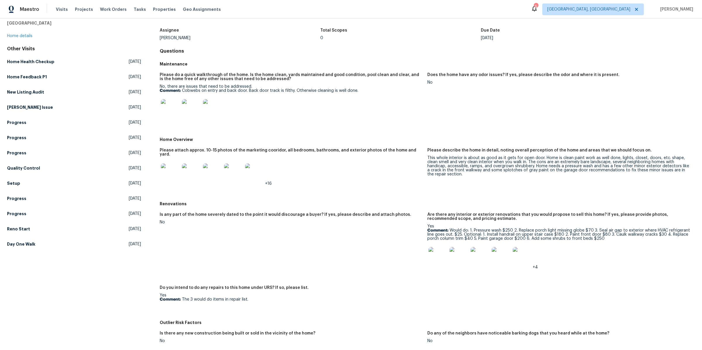
scroll to position [0, 0]
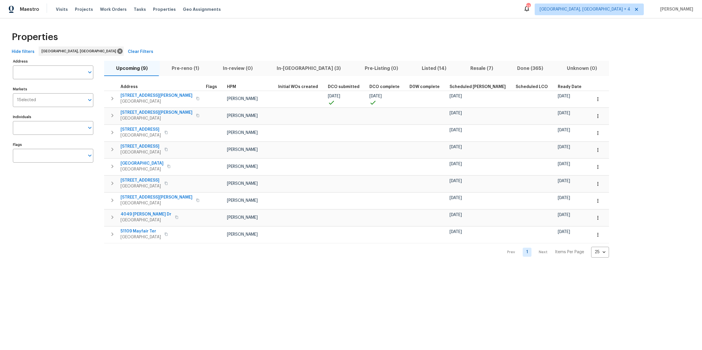
click at [413, 67] on span "Listed (14)" at bounding box center [434, 68] width 42 height 8
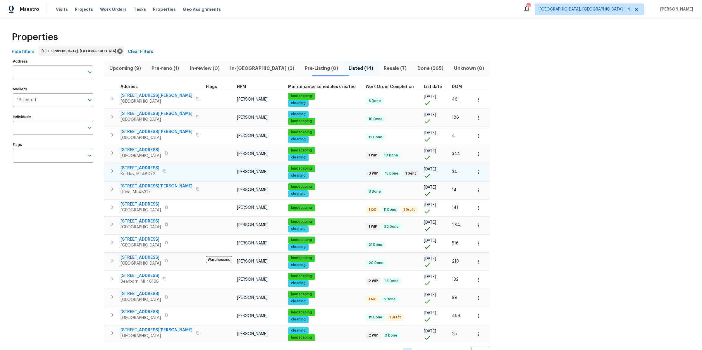
scroll to position [13, 0]
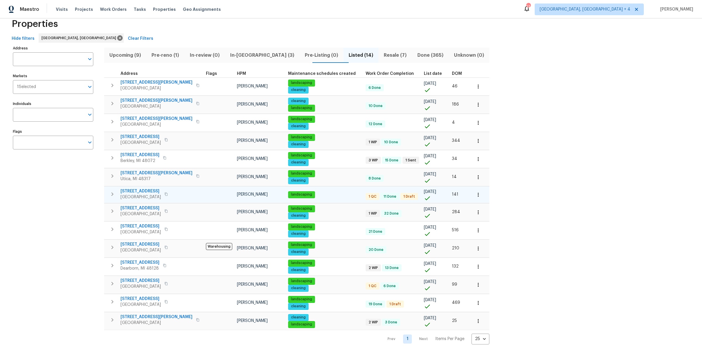
click at [131, 190] on span "[STREET_ADDRESS]" at bounding box center [141, 191] width 40 height 6
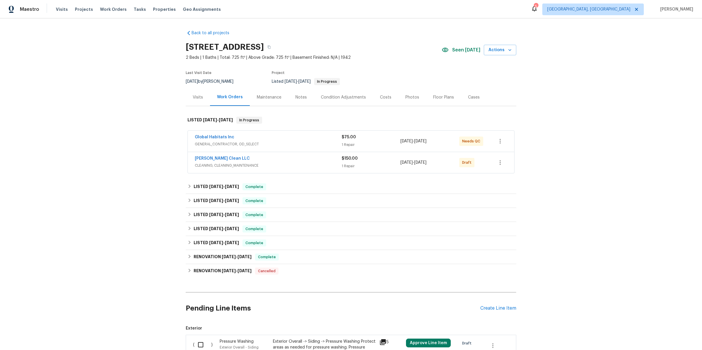
click at [281, 139] on div "Global Habitats Inc" at bounding box center [268, 137] width 147 height 7
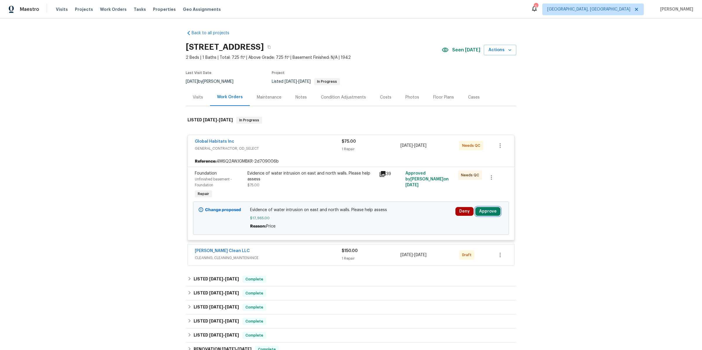
click at [490, 212] on button "Approve" at bounding box center [487, 211] width 25 height 9
click at [408, 216] on span "Approve" at bounding box center [404, 216] width 16 height 4
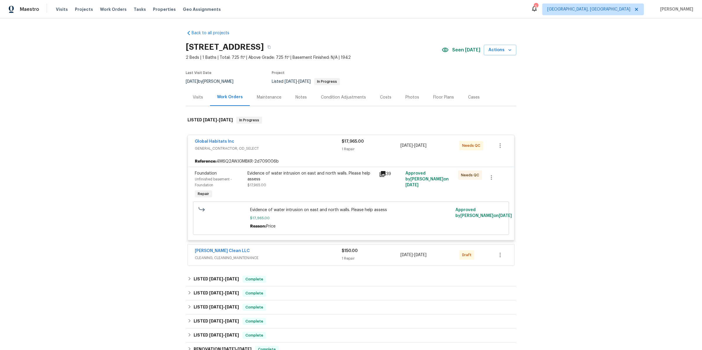
click at [297, 252] on div "[PERSON_NAME] Clean LLC" at bounding box center [268, 251] width 147 height 7
